Goal: Task Accomplishment & Management: Manage account settings

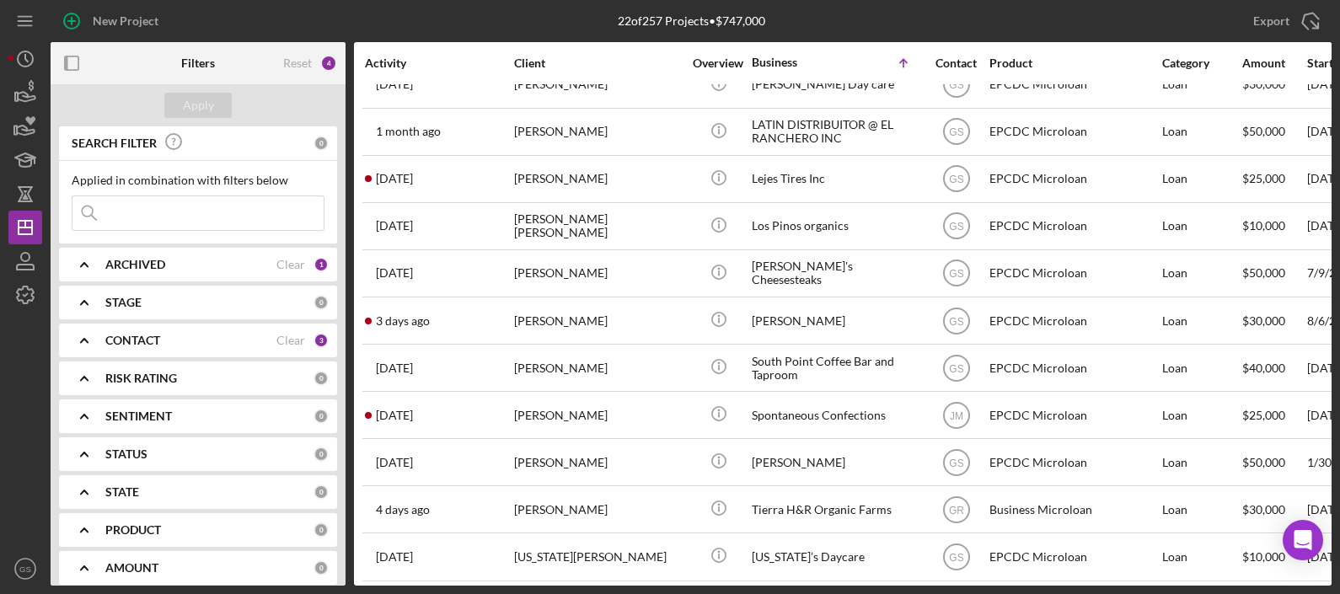
scroll to position [554, 0]
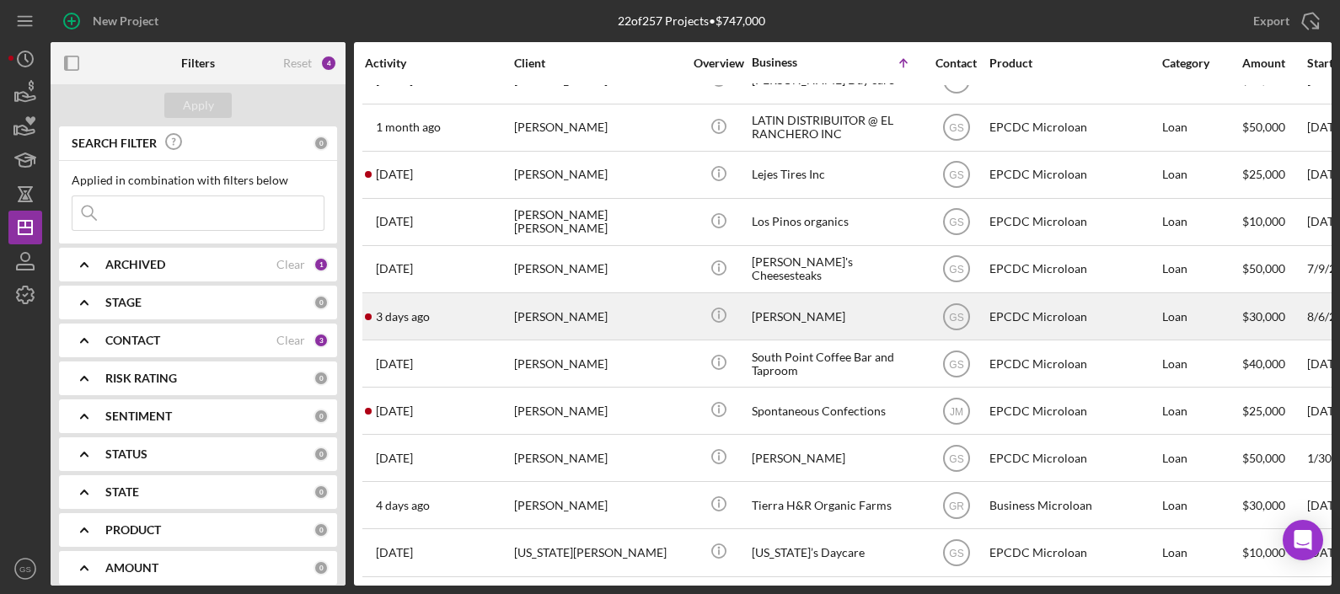
click at [641, 306] on div "[PERSON_NAME]" at bounding box center [598, 316] width 169 height 45
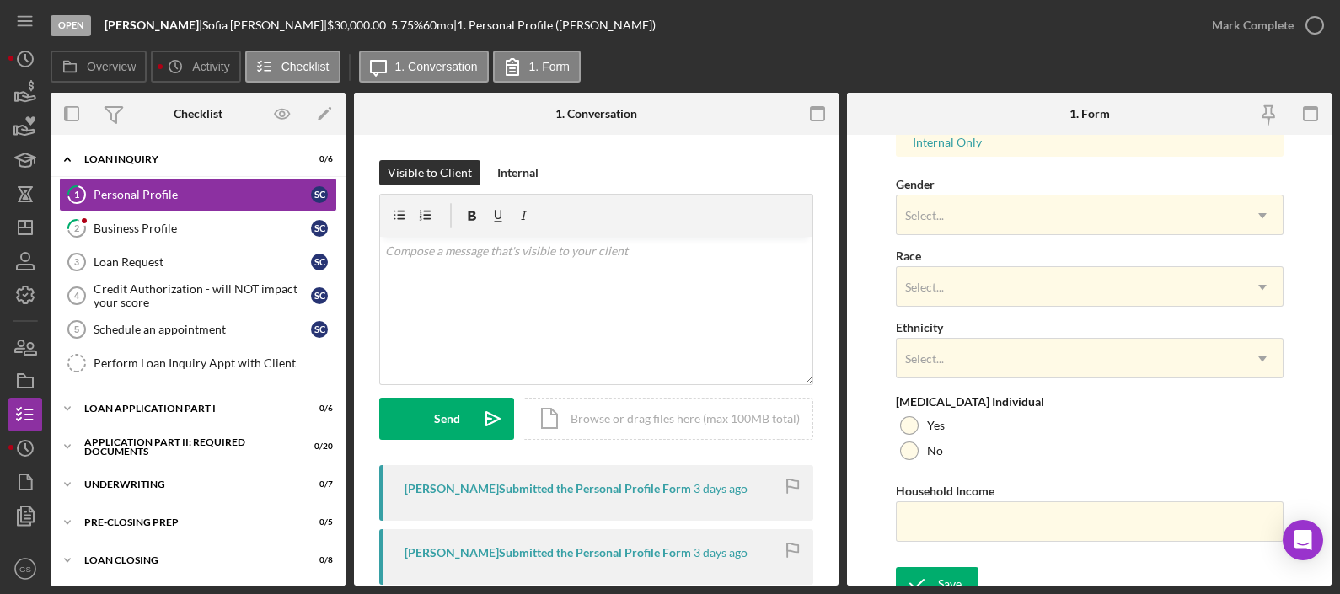
scroll to position [671, 0]
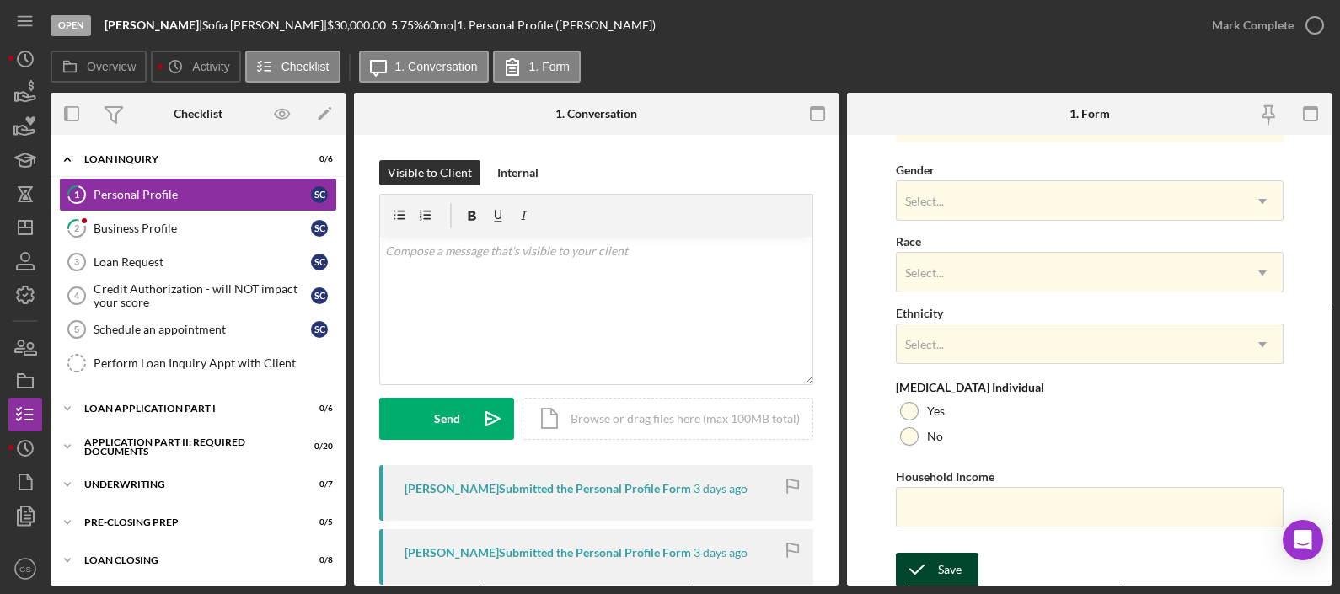
click at [955, 561] on div "Save" at bounding box center [950, 570] width 24 height 34
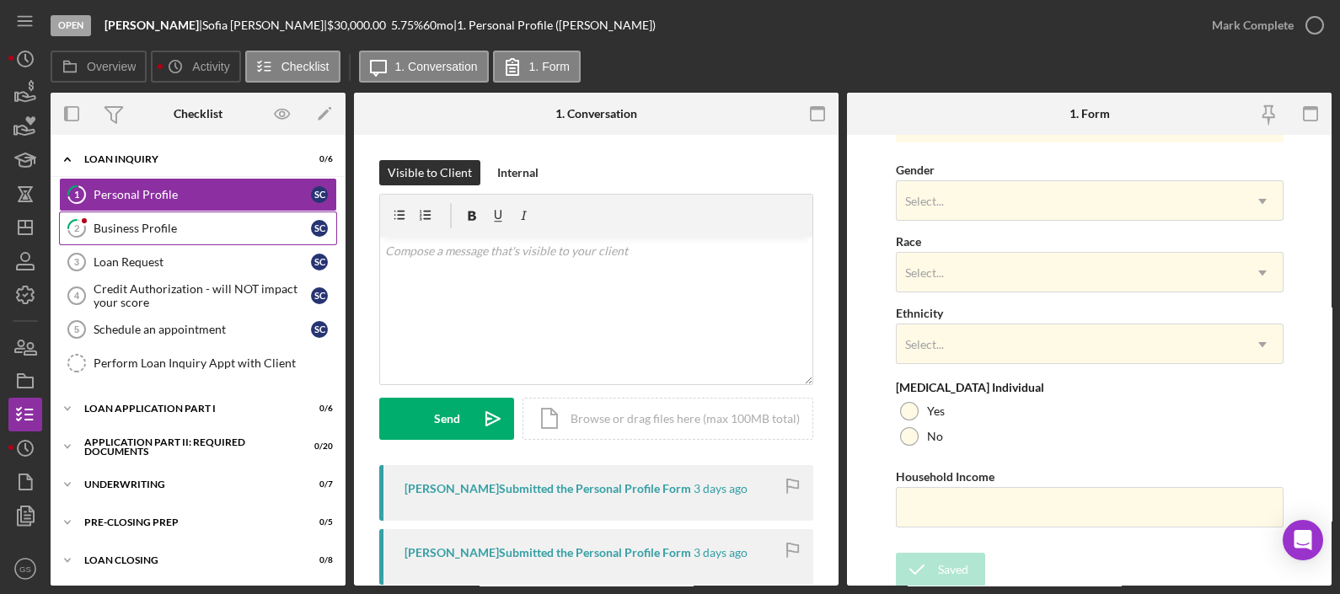
click at [213, 233] on div "Business Profile" at bounding box center [202, 228] width 217 height 13
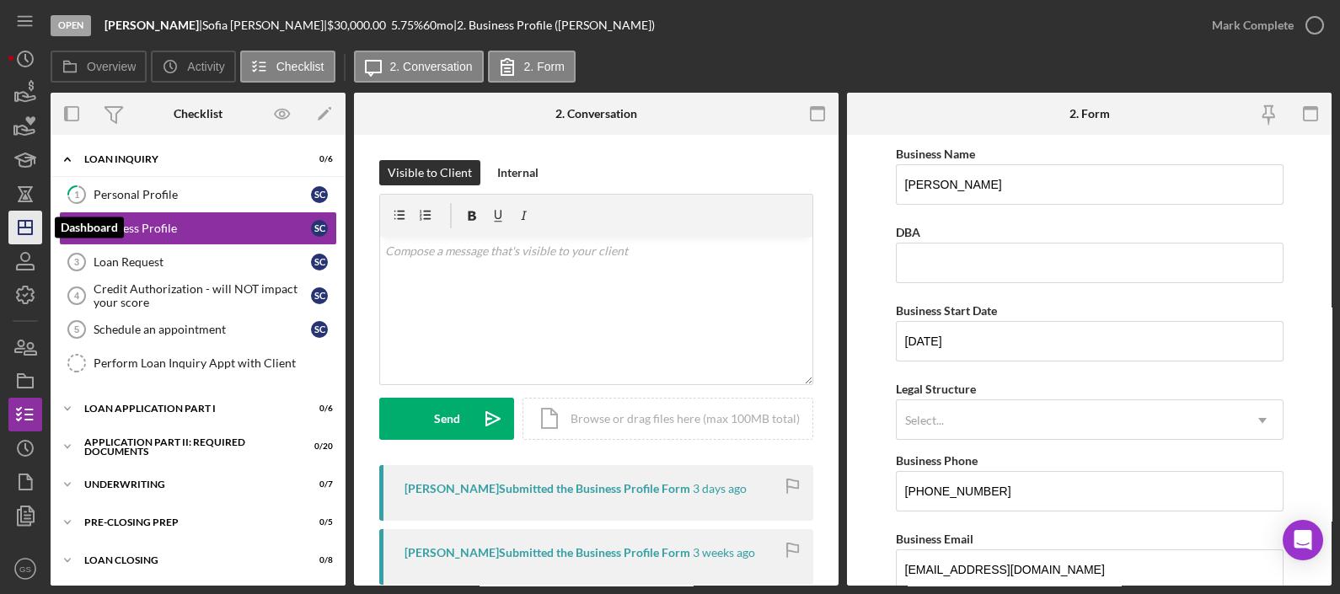
click at [32, 225] on polygon "button" at bounding box center [25, 227] width 13 height 13
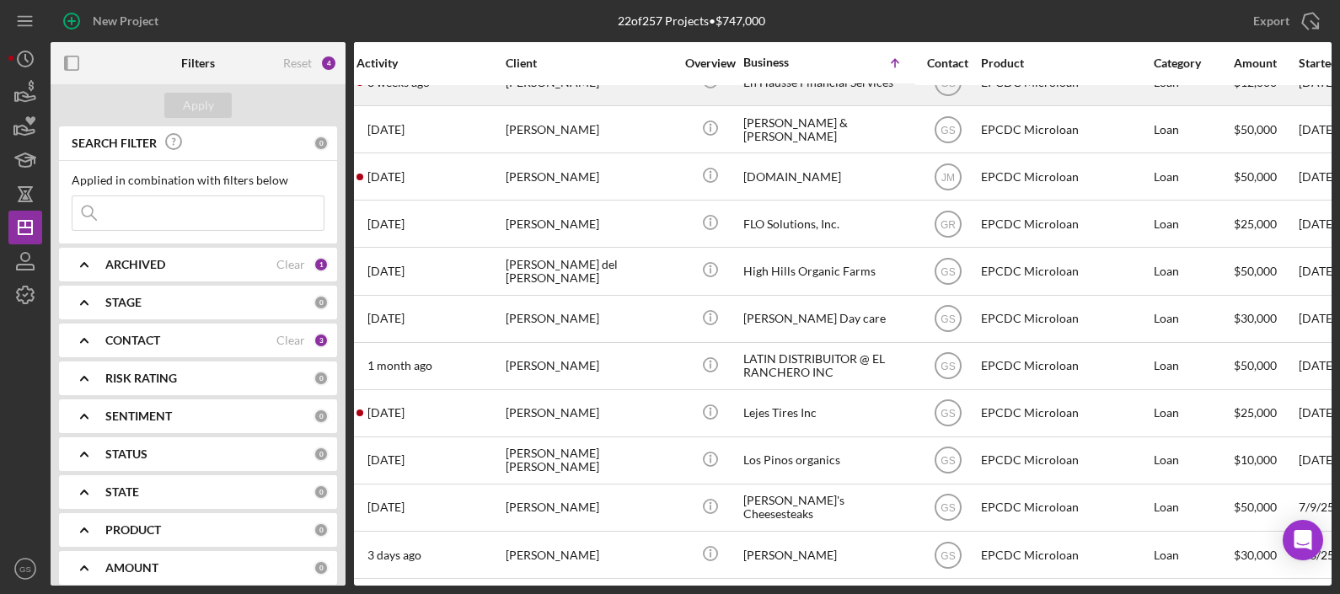
scroll to position [319, 8]
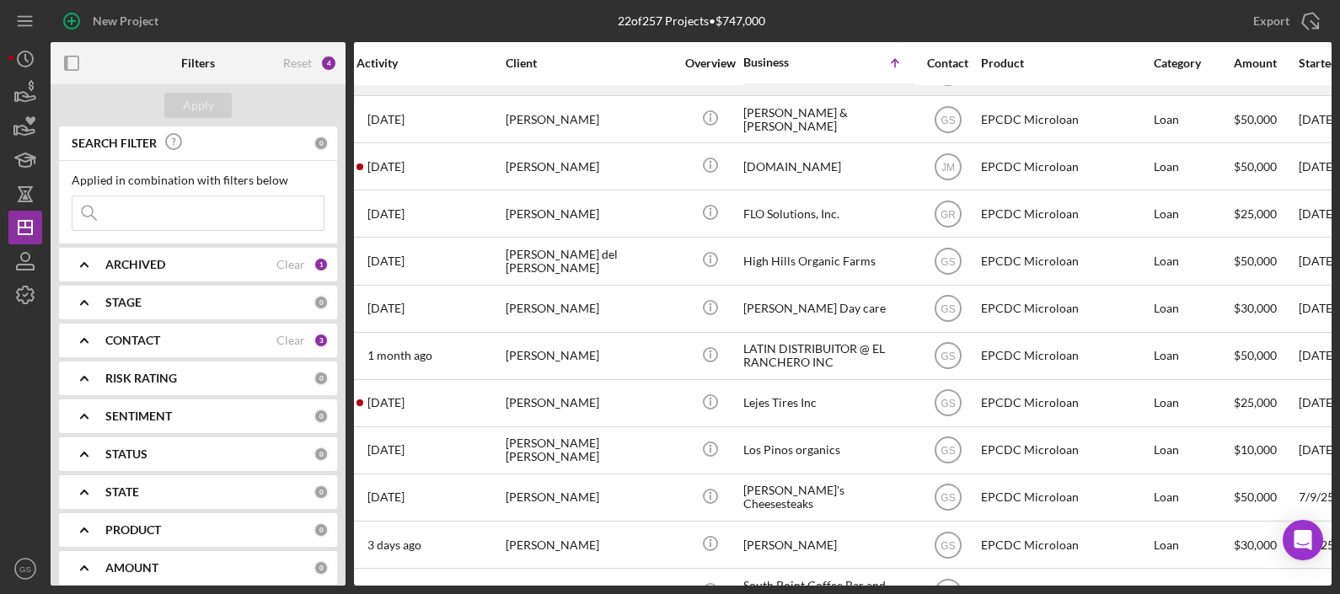
click at [627, 393] on div "[PERSON_NAME]" at bounding box center [590, 403] width 169 height 45
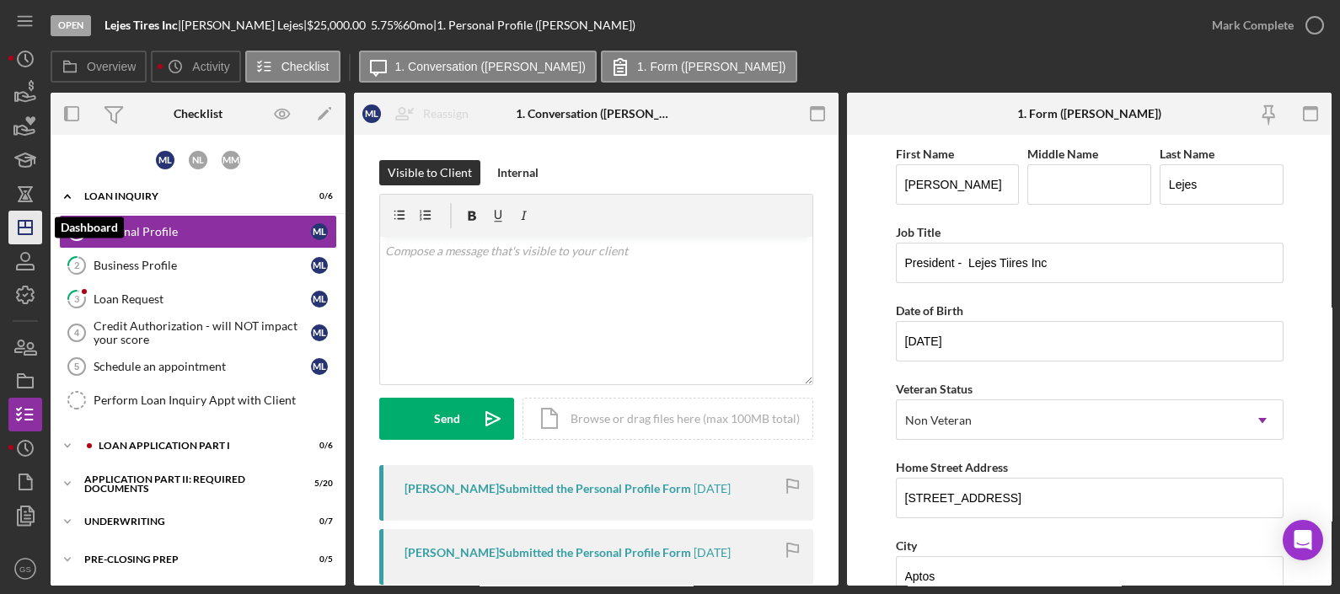
click at [24, 219] on icon "Icon/Dashboard" at bounding box center [25, 228] width 42 height 42
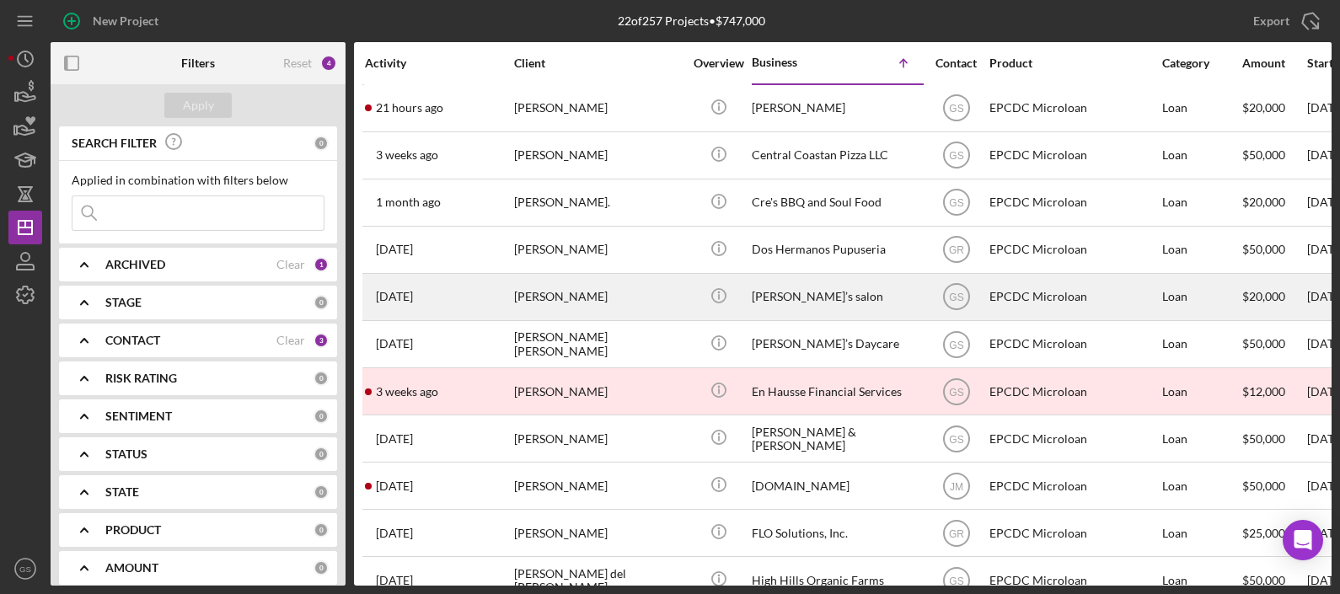
click at [843, 307] on div "[PERSON_NAME]’s salon" at bounding box center [836, 297] width 169 height 45
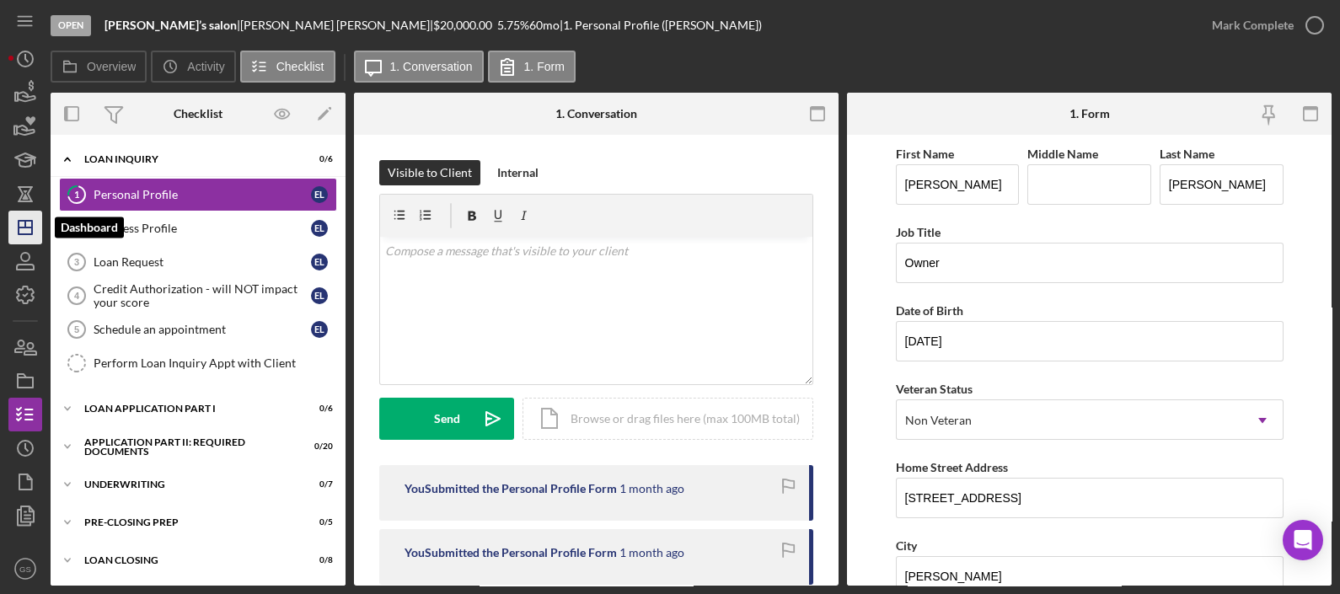
click at [38, 223] on icon "Icon/Dashboard" at bounding box center [25, 228] width 42 height 42
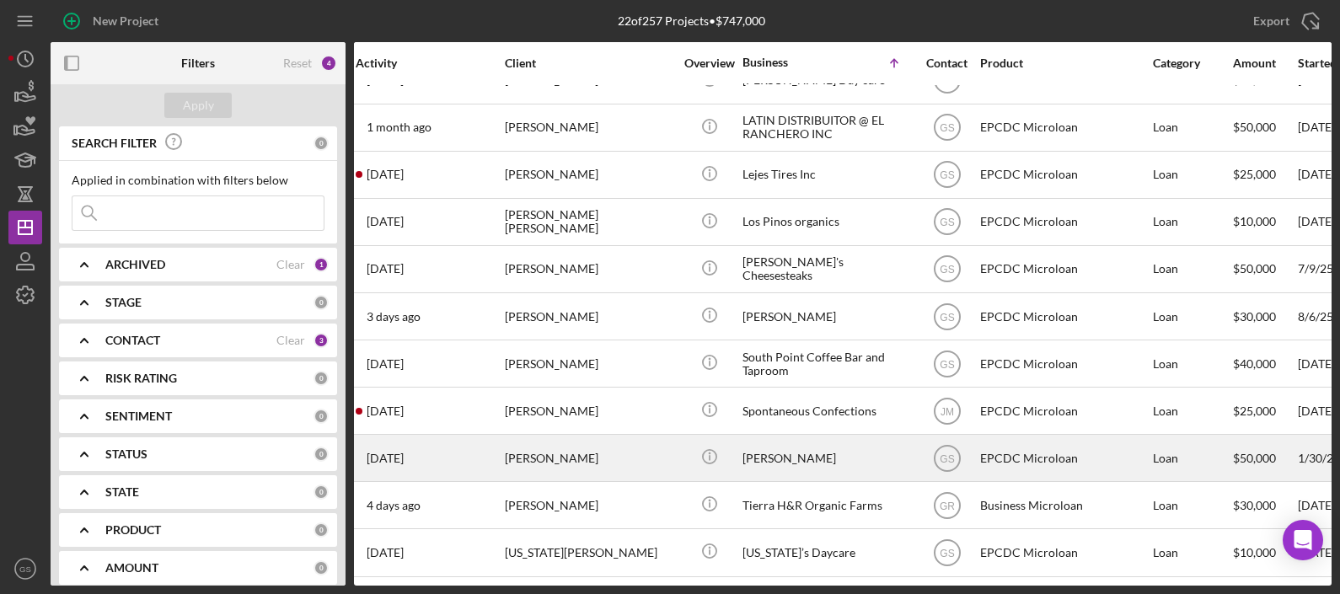
scroll to position [554, 0]
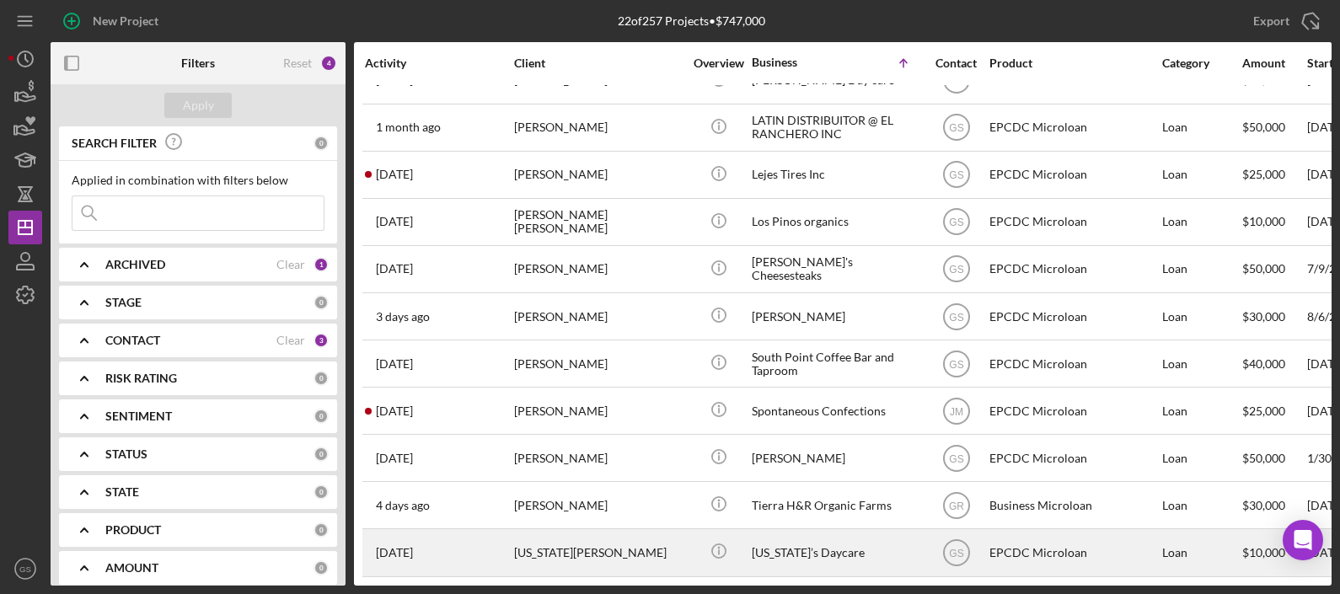
click at [617, 540] on div "[US_STATE][PERSON_NAME]" at bounding box center [598, 552] width 169 height 45
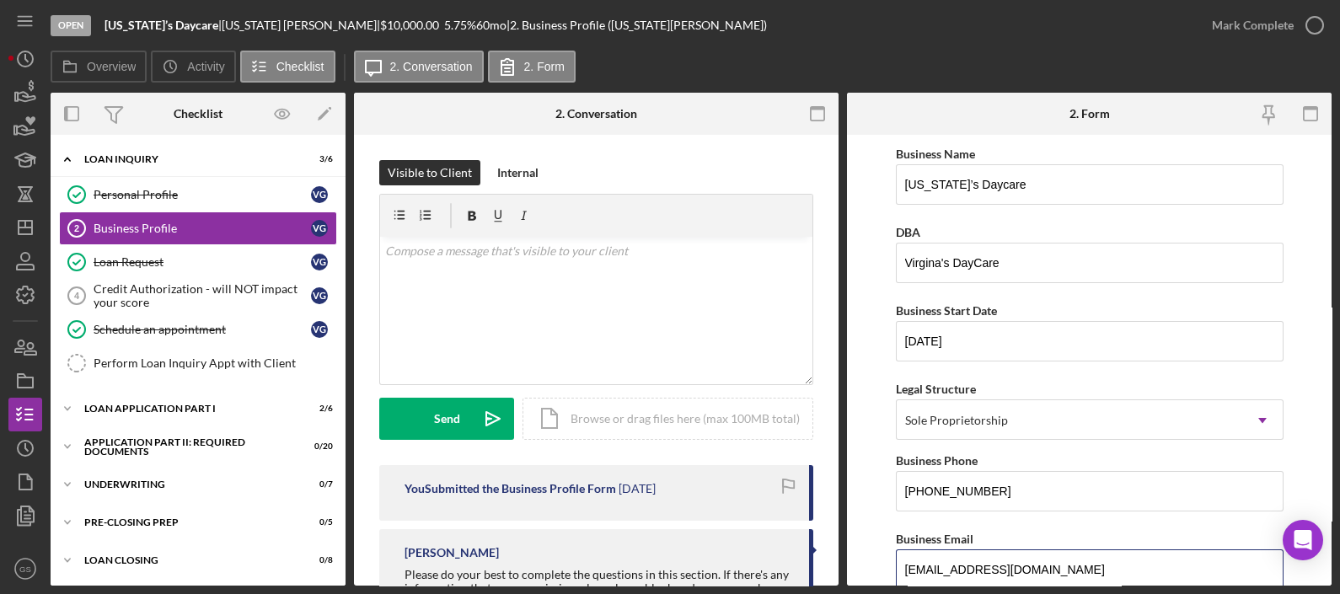
drag, startPoint x: 1037, startPoint y: 566, endPoint x: 808, endPoint y: 545, distance: 230.3
click at [808, 545] on div "Overview Internal Workflow Stage Open Icon/Dropdown Arrow Archive (can unarchiv…" at bounding box center [691, 339] width 1281 height 493
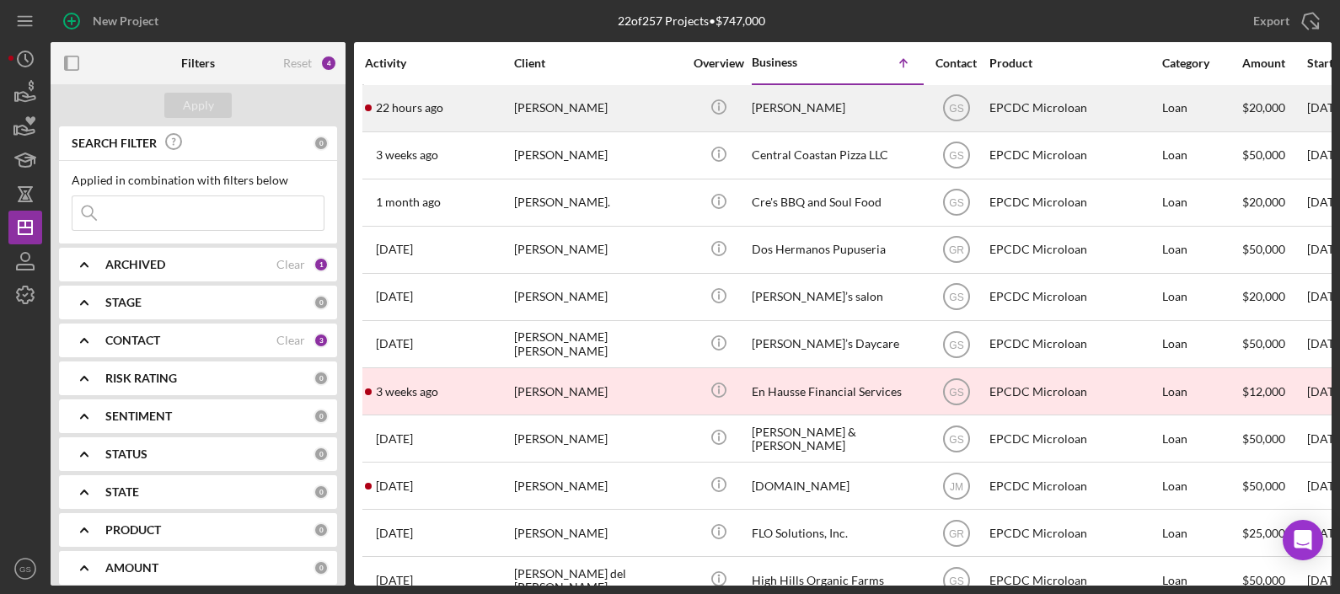
click at [842, 103] on div "[PERSON_NAME]" at bounding box center [836, 108] width 169 height 45
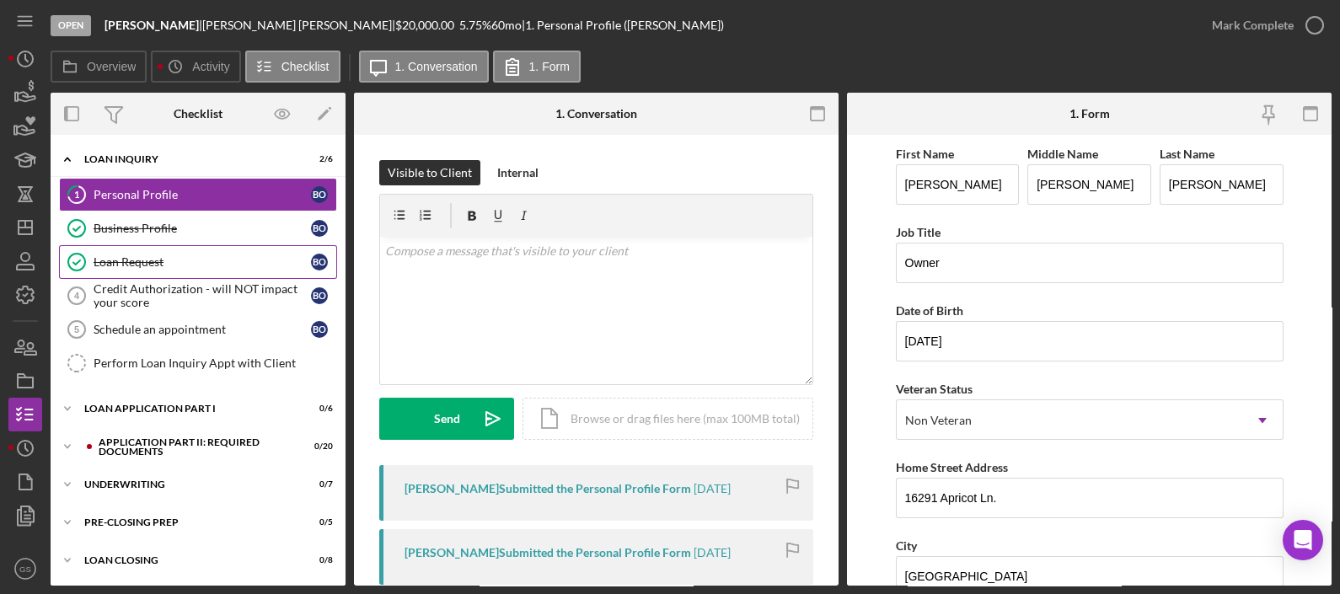
scroll to position [37, 0]
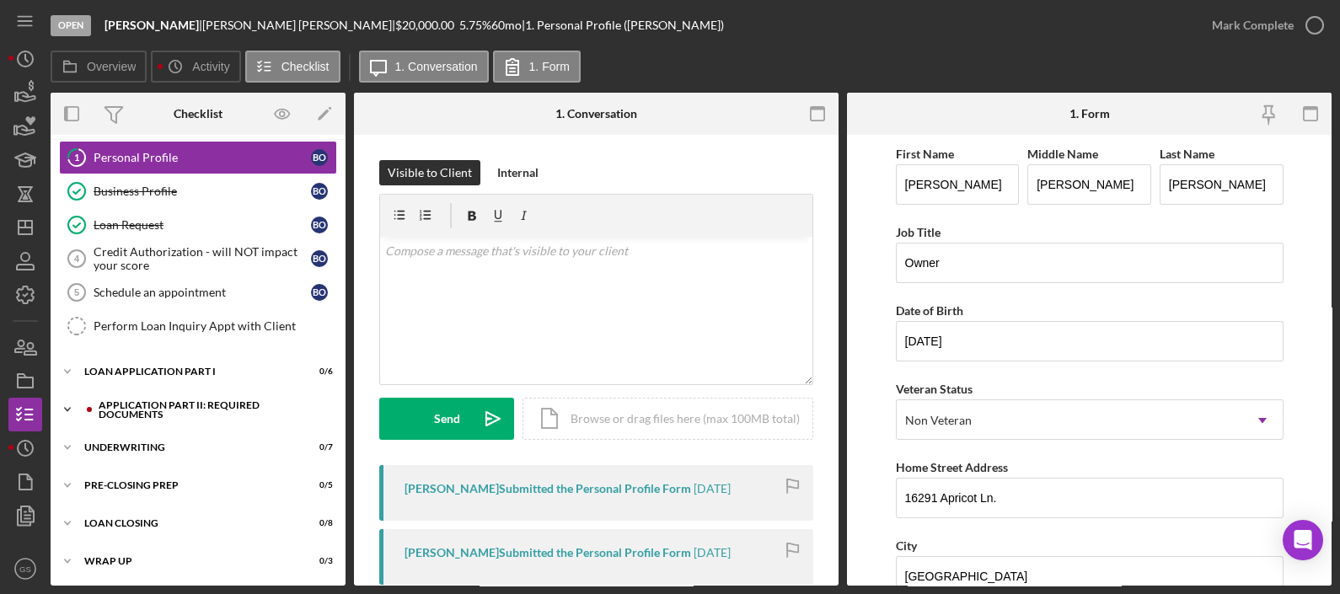
click at [193, 405] on div "Application Part II: Required Documents" at bounding box center [212, 409] width 226 height 19
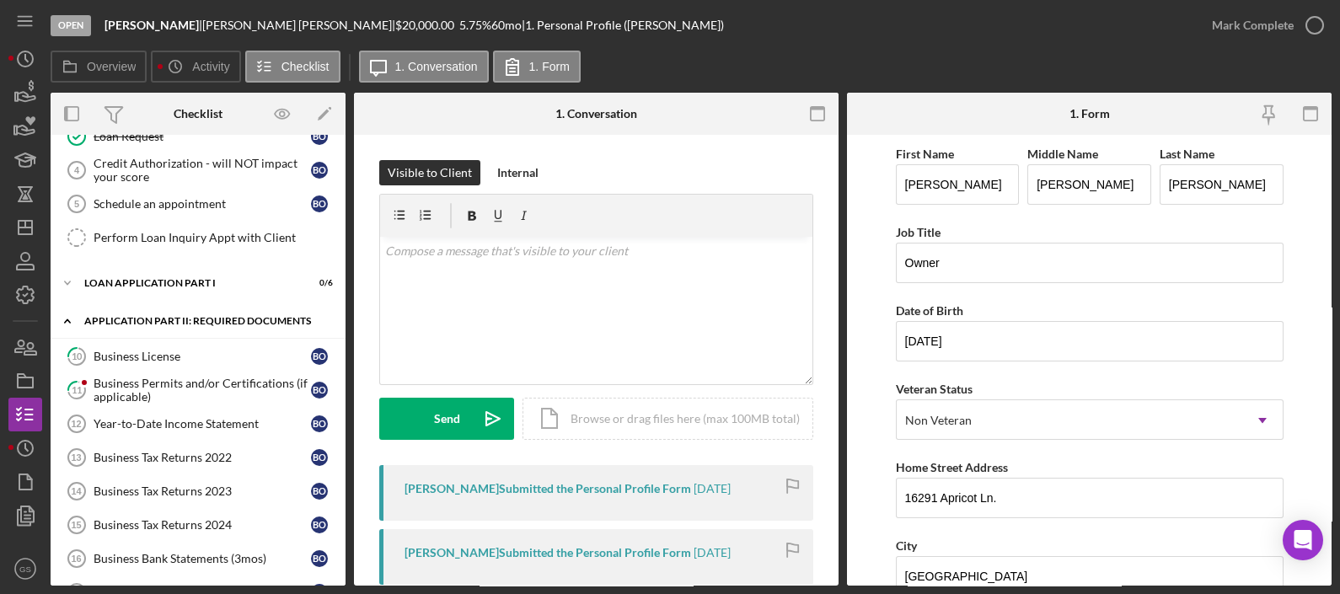
scroll to position [121, 0]
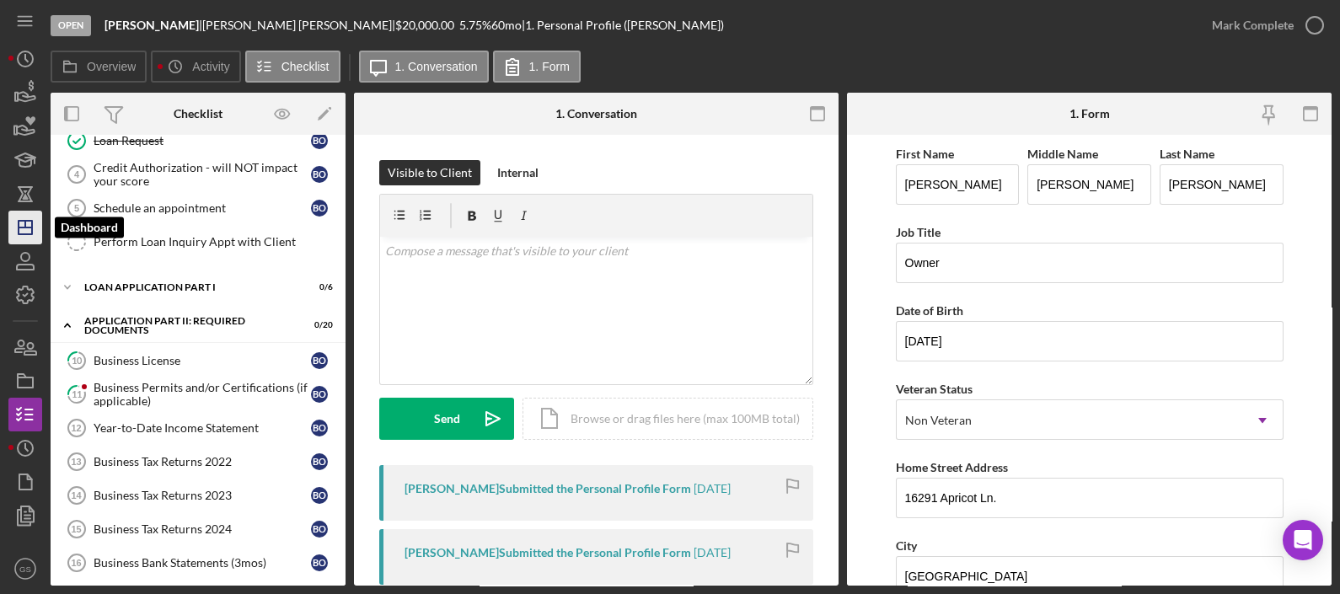
click at [32, 232] on polygon "button" at bounding box center [25, 227] width 13 height 13
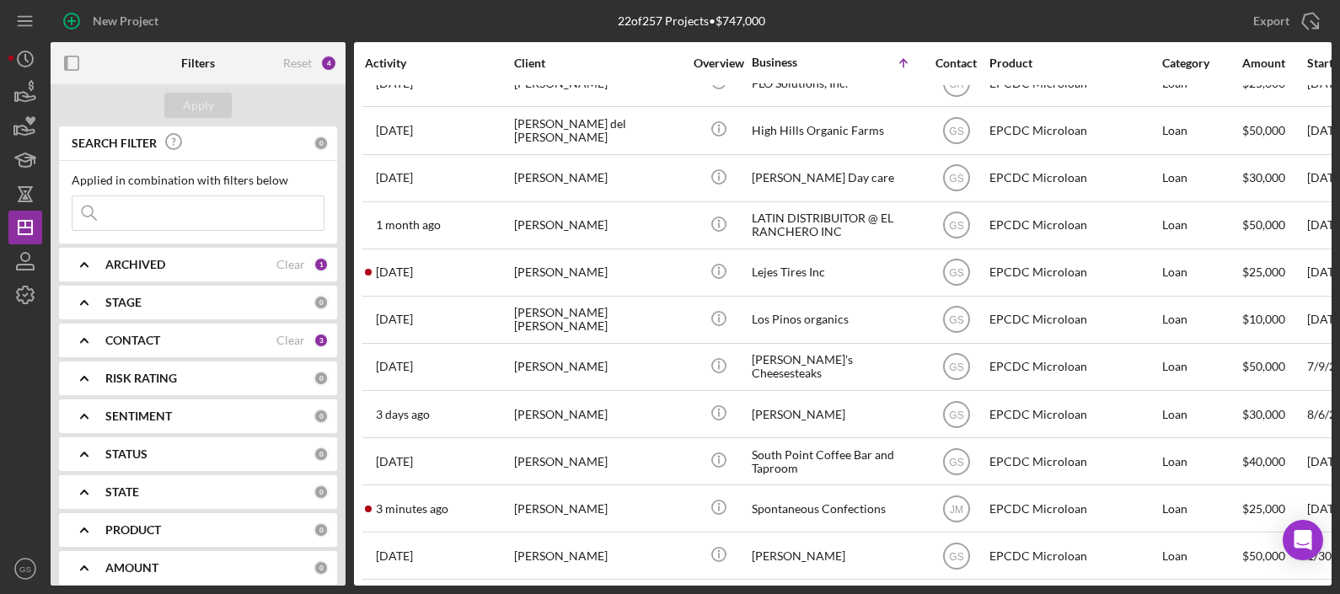
scroll to position [554, 0]
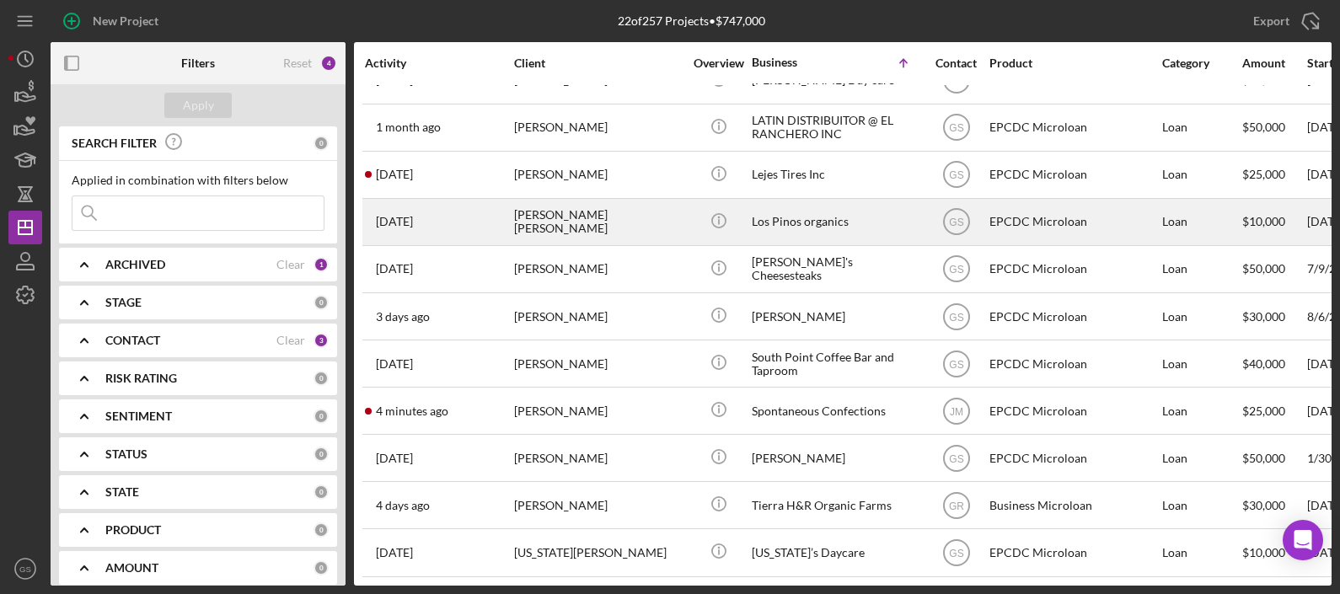
click at [835, 200] on div "Los Pinos organics" at bounding box center [836, 222] width 169 height 45
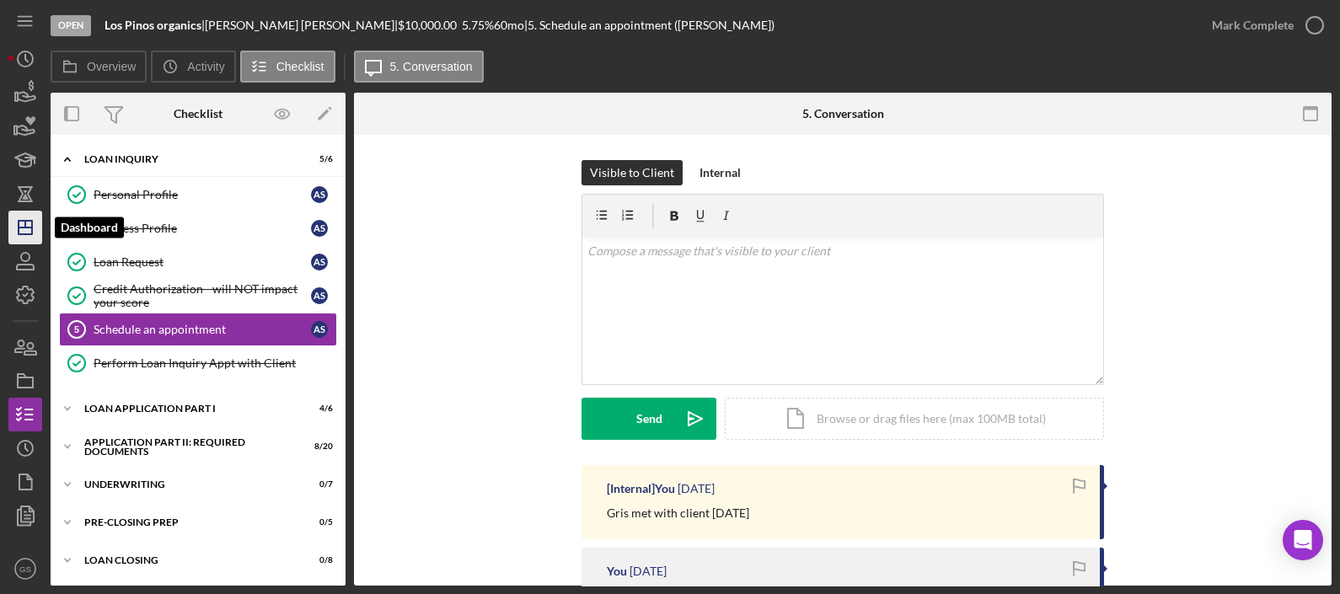
click at [35, 243] on icon "Icon/Dashboard" at bounding box center [25, 228] width 42 height 42
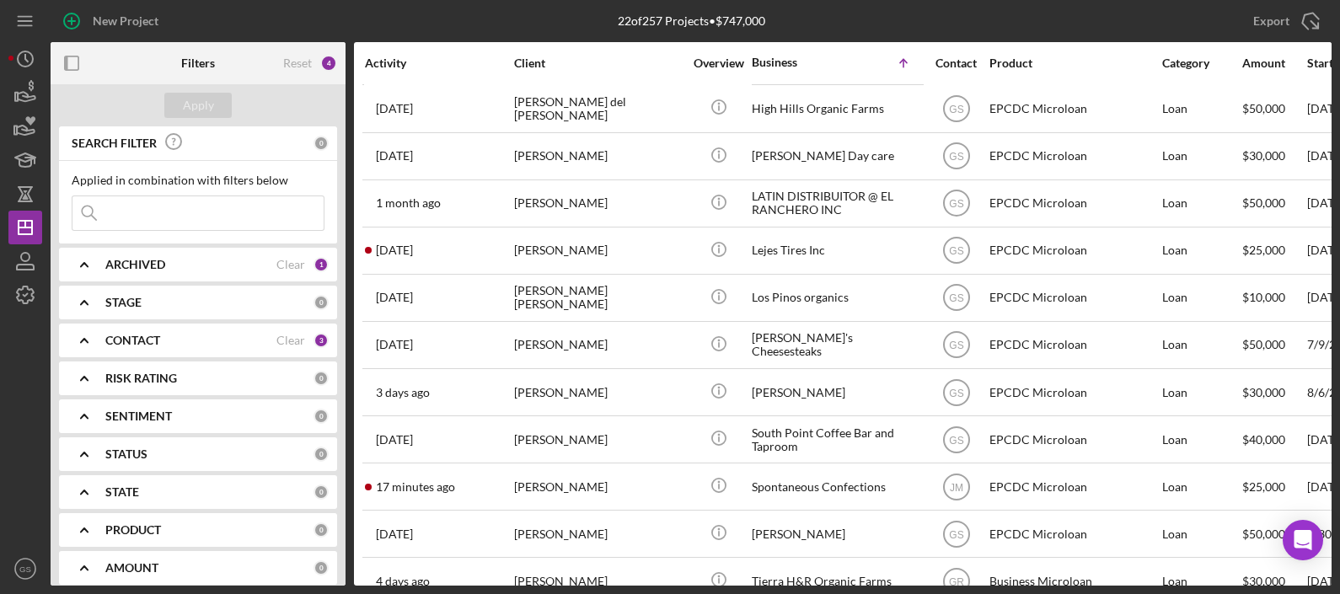
scroll to position [460, 0]
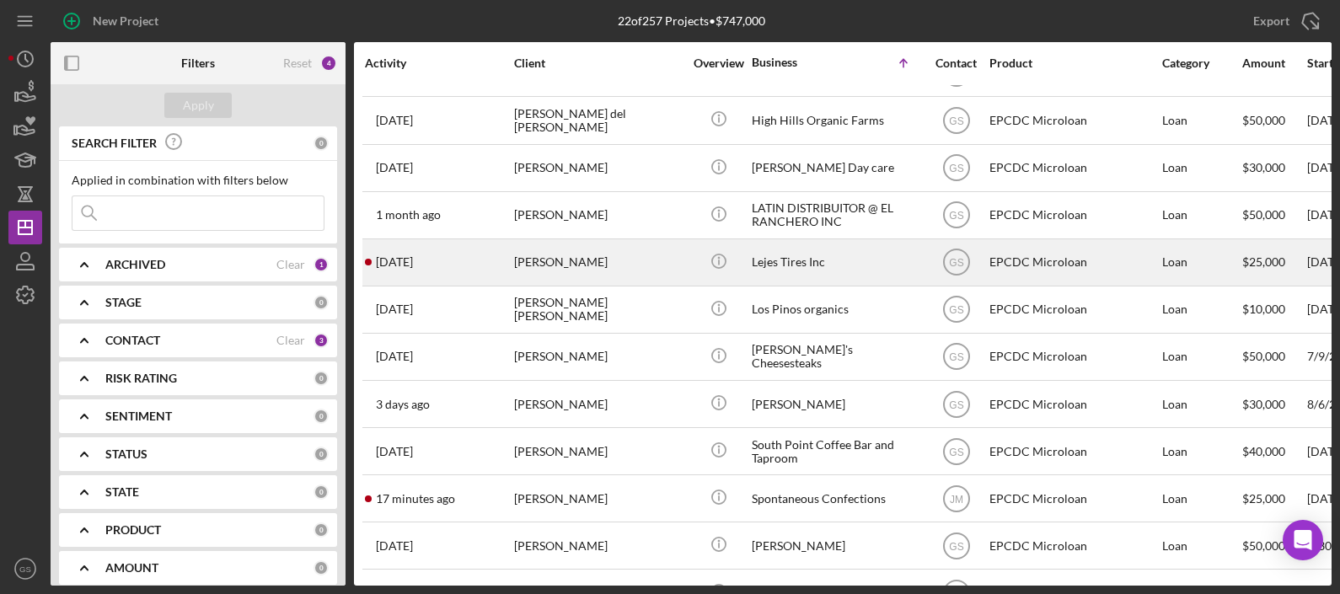
click at [797, 254] on div "Lejes Tires Inc" at bounding box center [836, 262] width 169 height 45
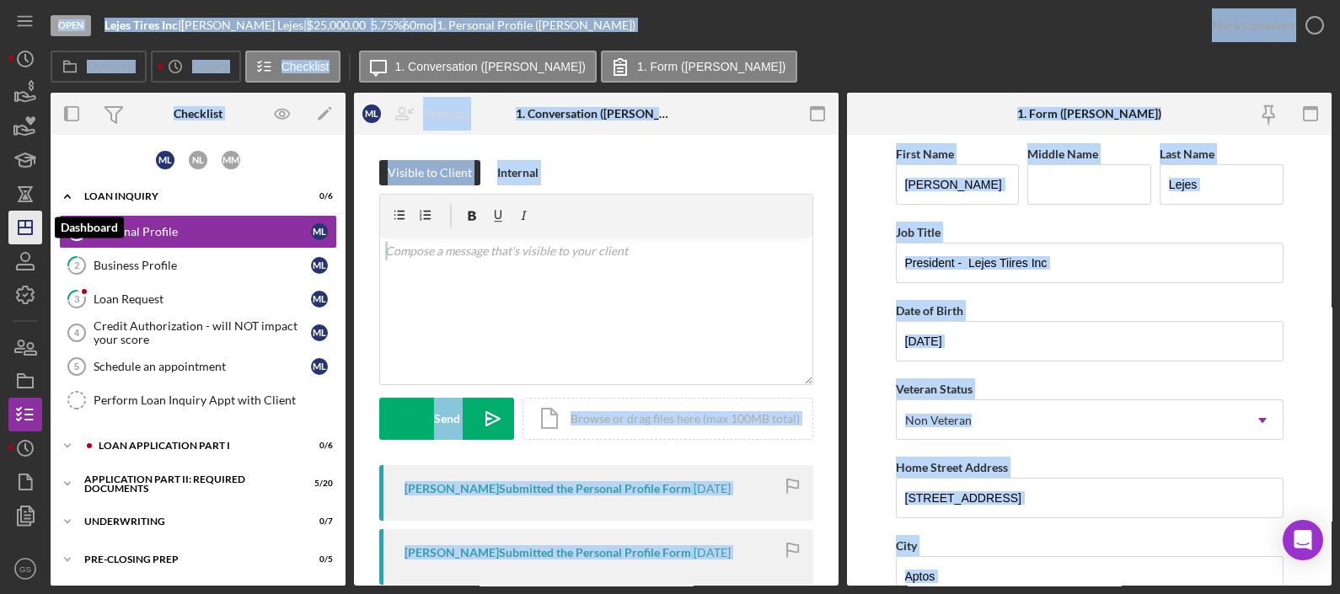
click at [38, 223] on icon "Icon/Dashboard" at bounding box center [25, 228] width 42 height 42
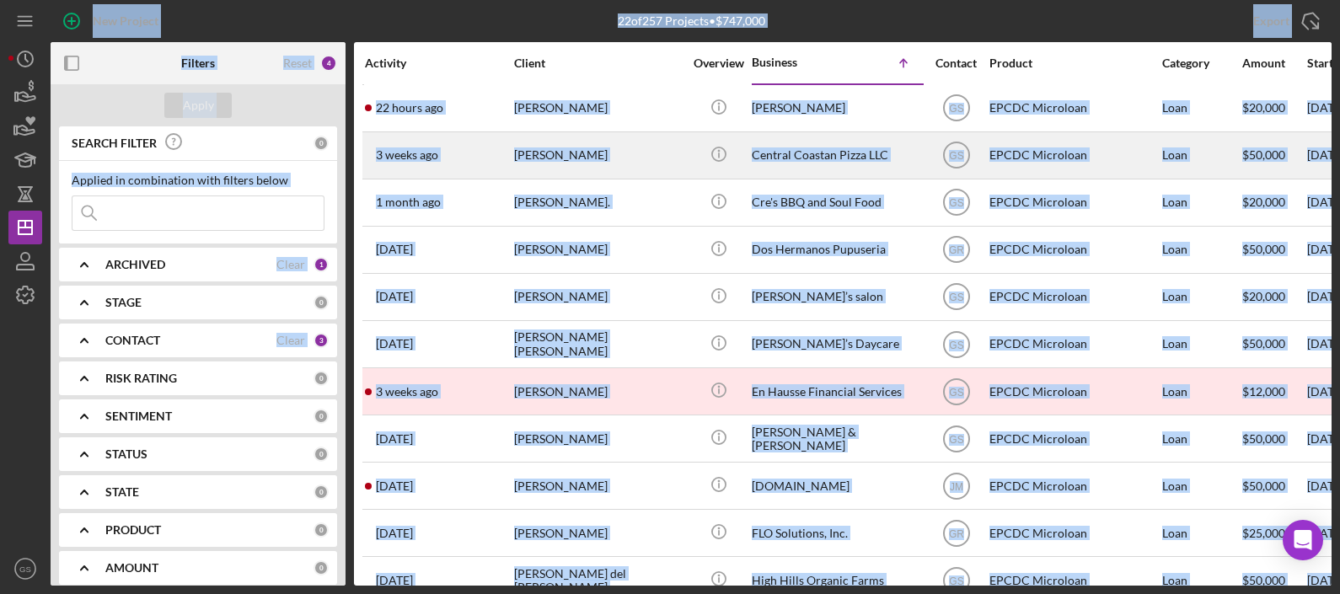
scroll to position [73, 0]
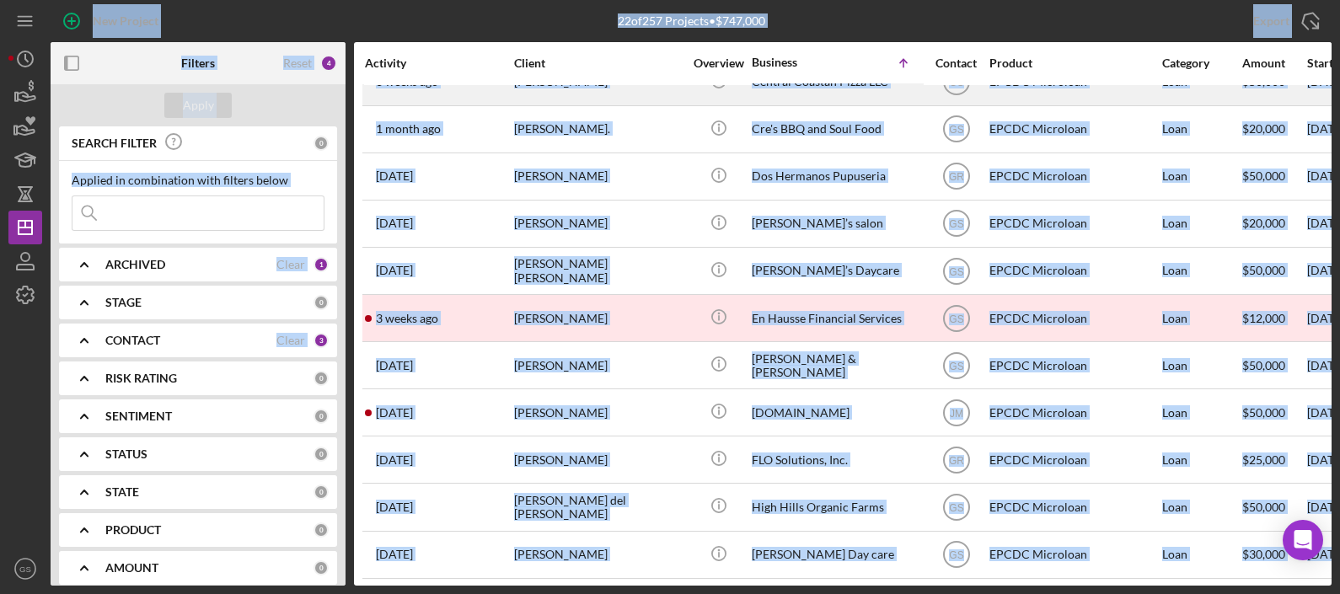
click at [696, 137] on div "Icon/Info" at bounding box center [718, 129] width 63 height 45
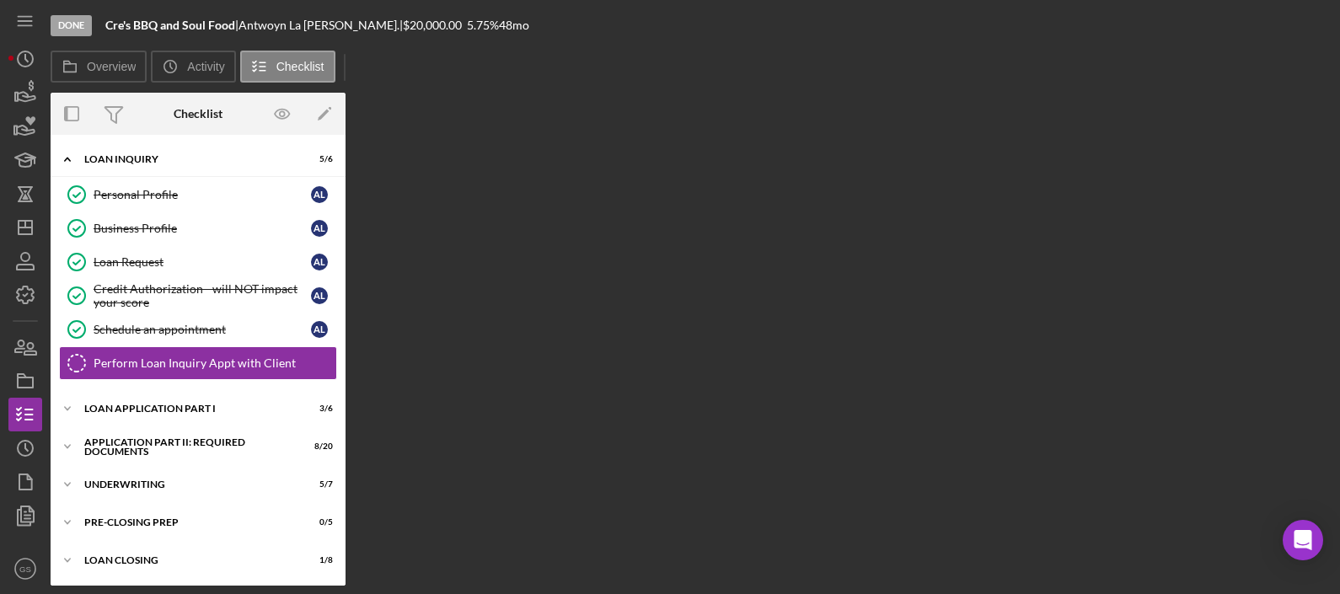
scroll to position [1, 0]
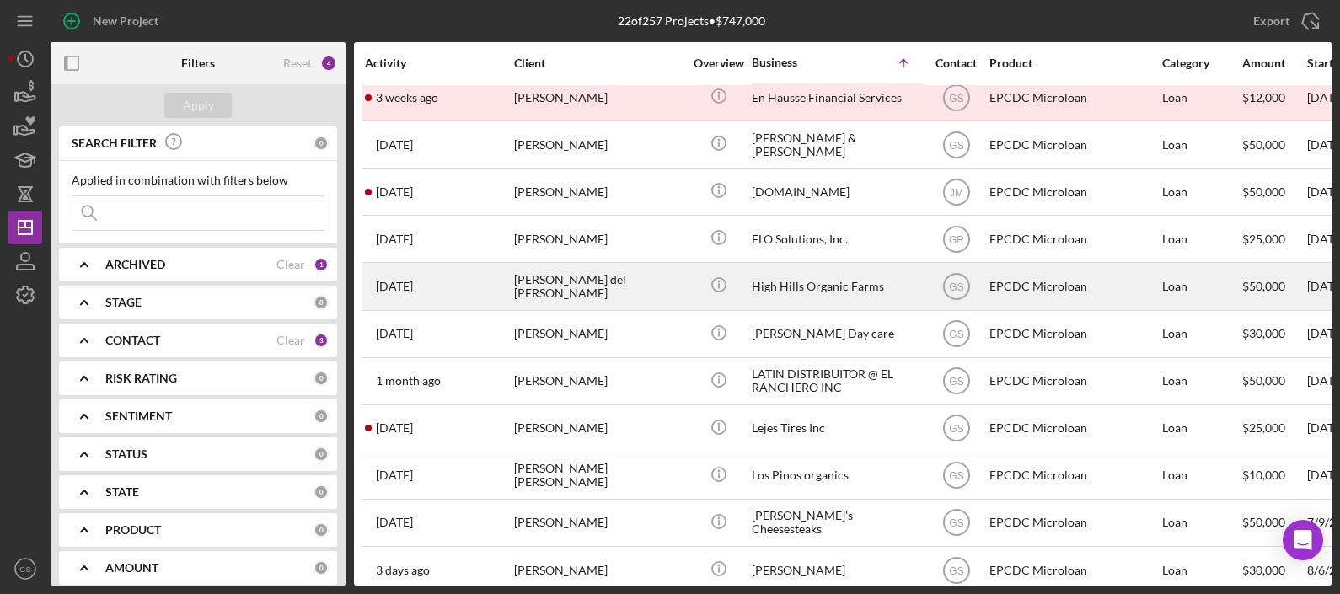
scroll to position [366, 0]
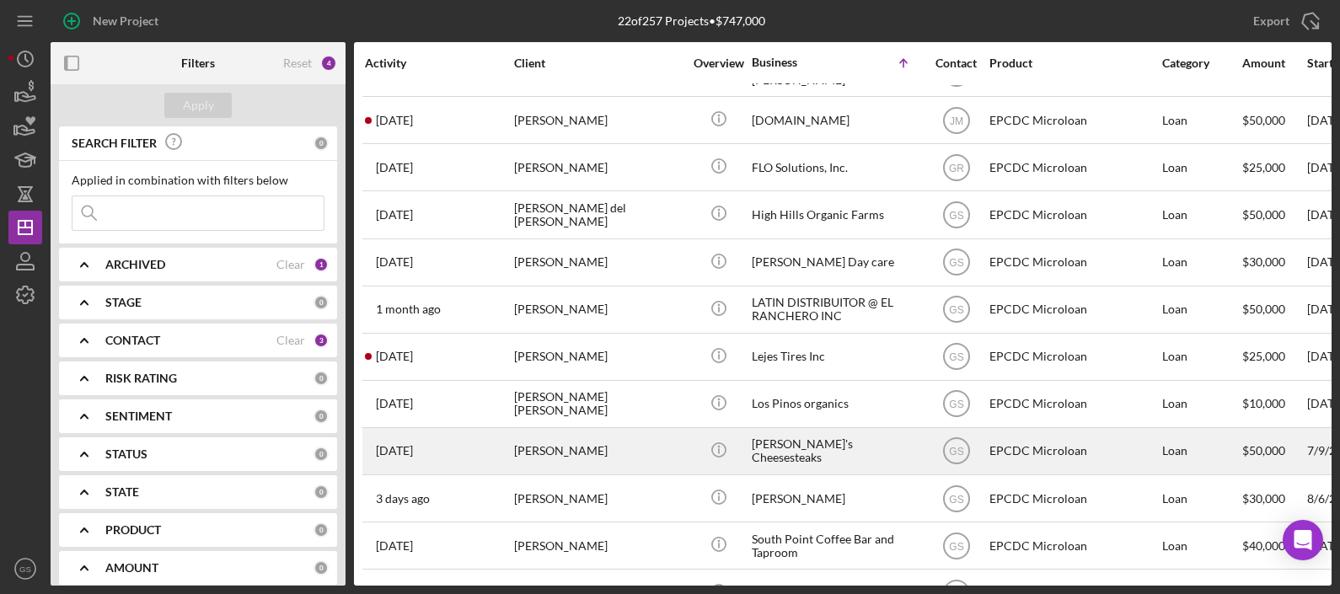
click at [805, 444] on div "[PERSON_NAME]'s Cheesesteaks" at bounding box center [836, 451] width 169 height 45
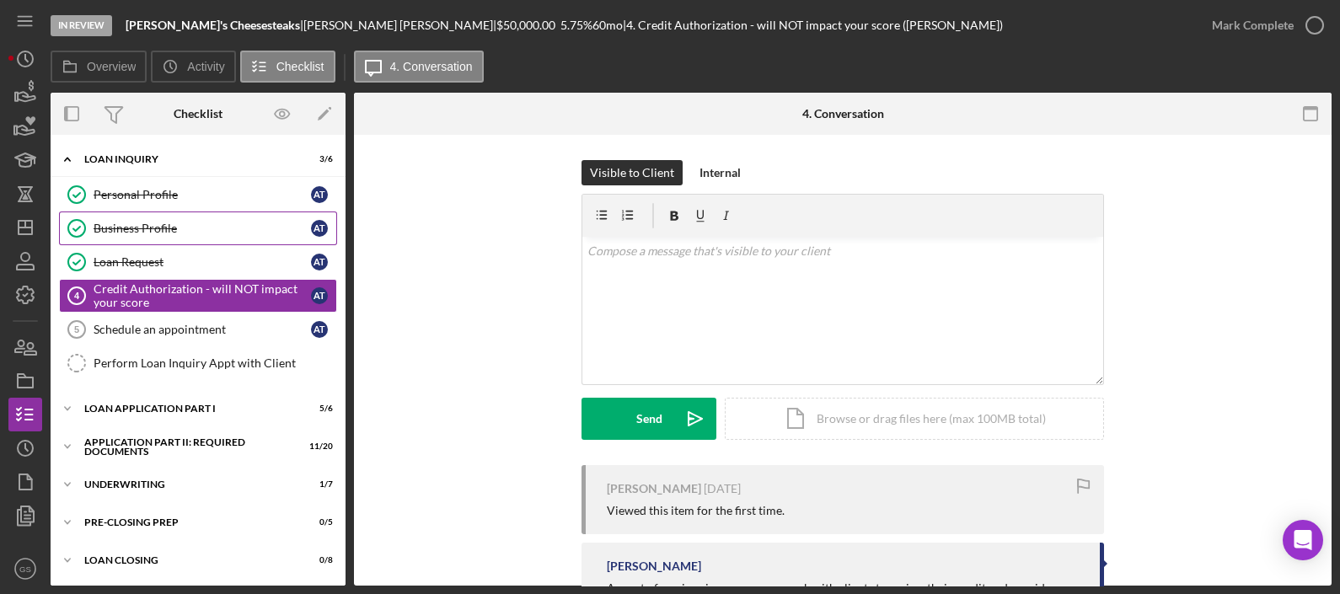
click at [169, 228] on div "Business Profile" at bounding box center [202, 228] width 217 height 13
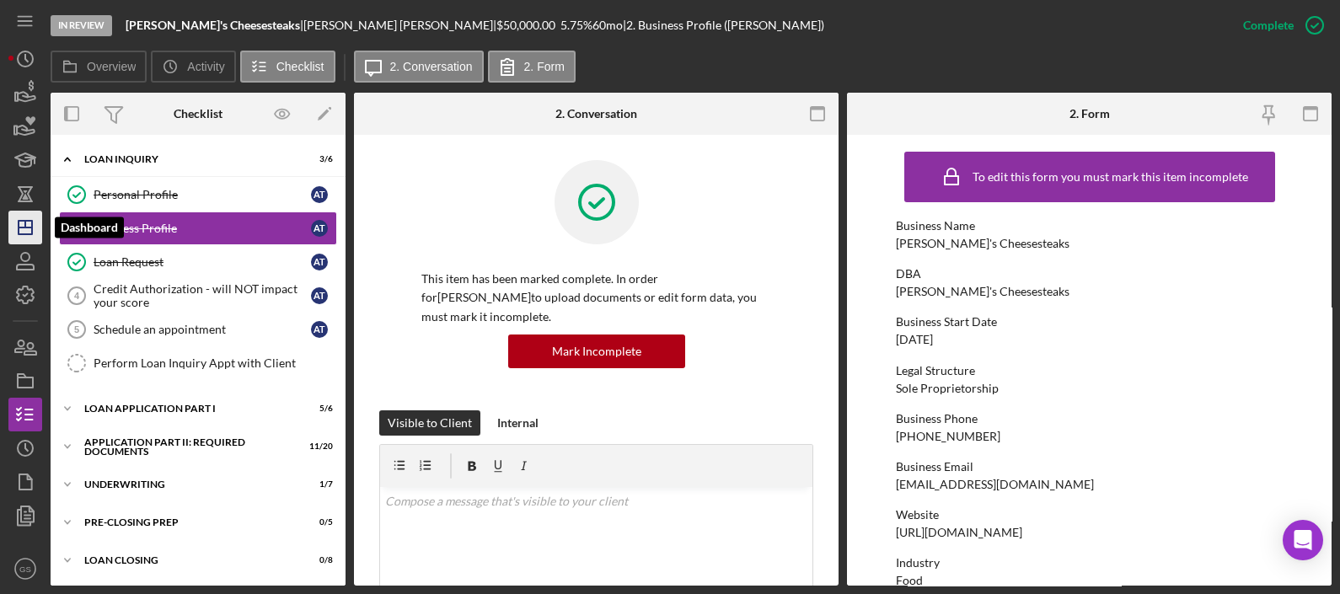
click at [21, 222] on icon "Icon/Dashboard" at bounding box center [25, 228] width 42 height 42
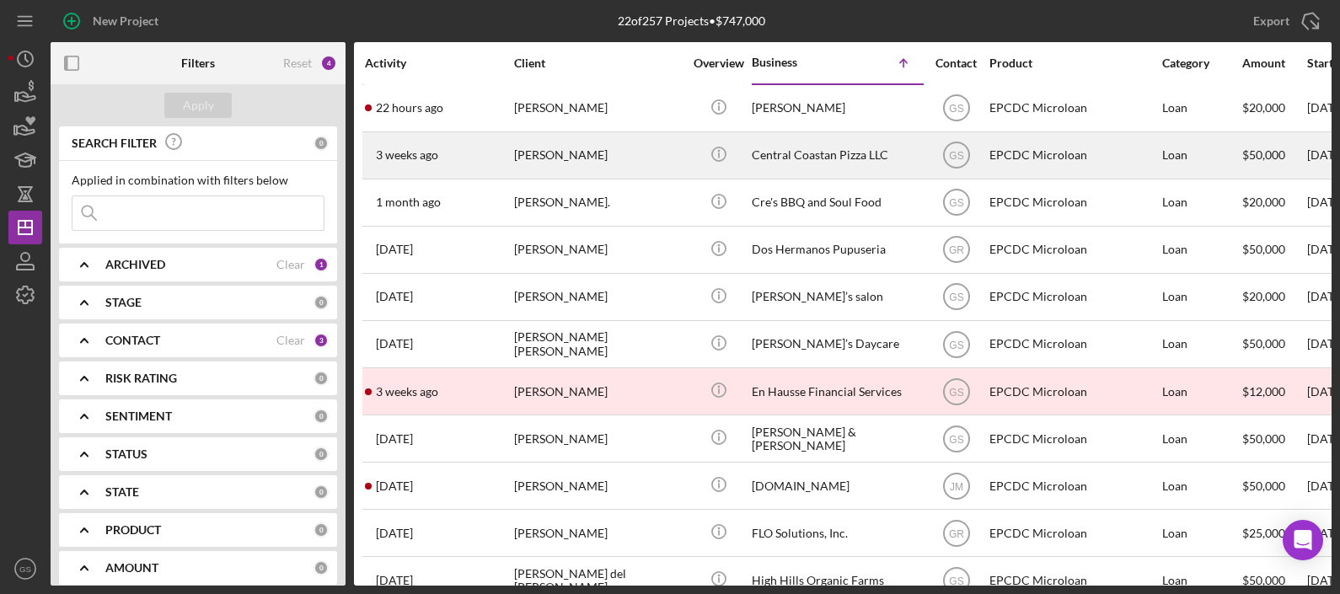
click at [489, 150] on div "[DATE] [PERSON_NAME]" at bounding box center [439, 155] width 148 height 45
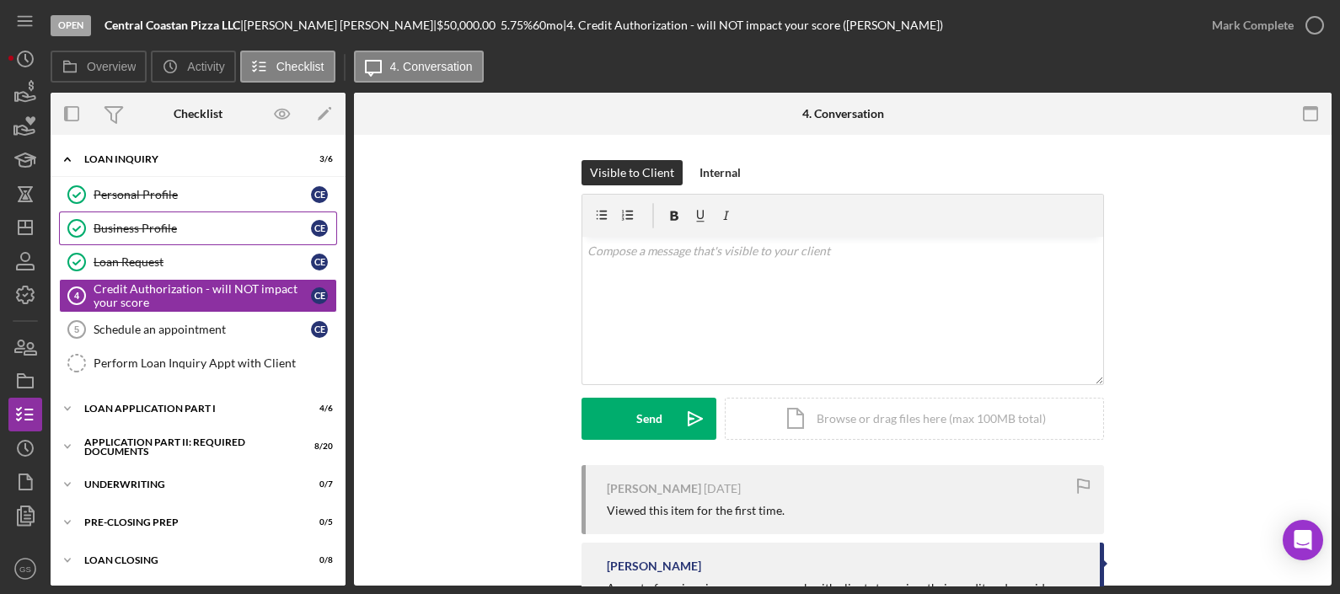
click at [287, 238] on link "Business Profile Business Profile C E" at bounding box center [198, 229] width 278 height 34
